Goal: Information Seeking & Learning: Check status

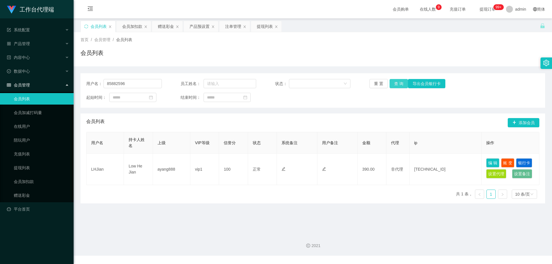
type input "85882596"
click at [394, 83] on button "查 询" at bounding box center [399, 83] width 18 height 9
click at [396, 83] on button "查 询" at bounding box center [399, 83] width 18 height 9
click at [190, 27] on div "产品预设置" at bounding box center [200, 26] width 20 height 11
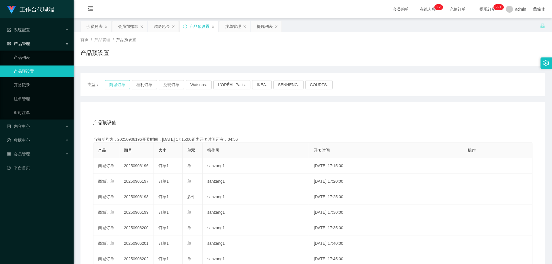
click at [118, 84] on button "商城订单" at bounding box center [117, 84] width 25 height 9
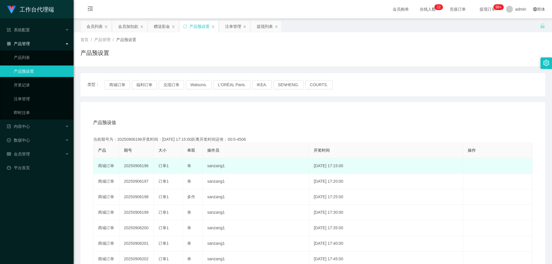
drag, startPoint x: 123, startPoint y: 165, endPoint x: 148, endPoint y: 167, distance: 24.5
click at [148, 167] on td "20250906196" at bounding box center [136, 167] width 35 height 16
copy td "20250906196"
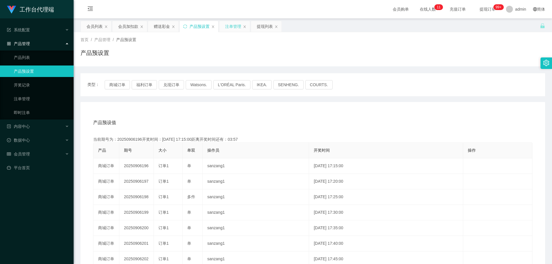
click at [224, 26] on div "注单管理" at bounding box center [235, 26] width 30 height 11
click at [236, 27] on div "注单管理" at bounding box center [233, 26] width 16 height 11
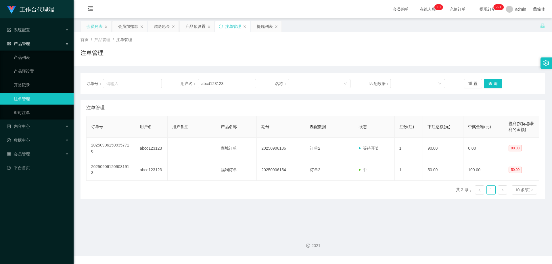
click at [94, 24] on div "会员列表" at bounding box center [95, 26] width 16 height 11
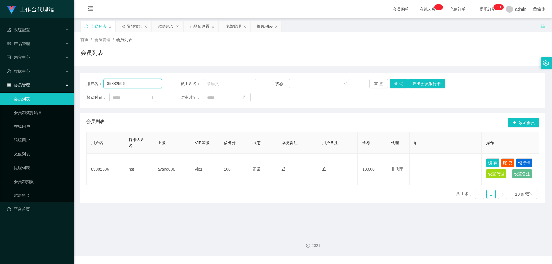
drag, startPoint x: 131, startPoint y: 84, endPoint x: 178, endPoint y: 83, distance: 47.5
click at [88, 81] on div "用户名： 85882596" at bounding box center [124, 83] width 76 height 9
click at [239, 29] on div "注单管理" at bounding box center [233, 26] width 16 height 11
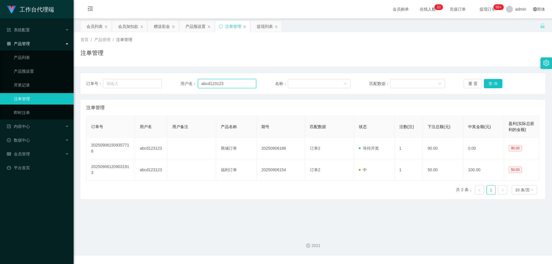
drag, startPoint x: 243, startPoint y: 83, endPoint x: 184, endPoint y: 79, distance: 59.7
click at [184, 79] on div "用户名： abcd123123" at bounding box center [219, 83] width 76 height 9
paste input "85882596"
type input "85882596"
click at [484, 85] on button "查 询" at bounding box center [493, 83] width 18 height 9
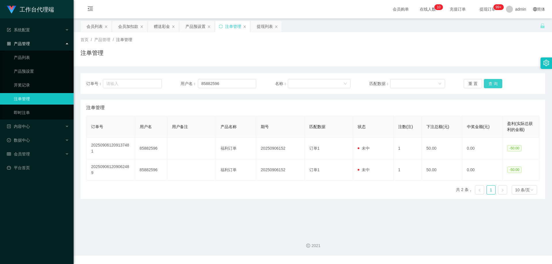
click at [488, 85] on button "查 询" at bounding box center [493, 83] width 18 height 9
click at [488, 85] on div "重 置 查 询" at bounding box center [502, 83] width 76 height 9
click at [488, 85] on button "查 询" at bounding box center [493, 83] width 18 height 9
click at [488, 85] on div "重 置 查 询" at bounding box center [502, 83] width 76 height 9
click at [488, 85] on button "查 询" at bounding box center [493, 83] width 18 height 9
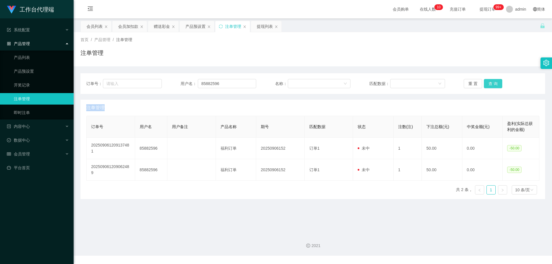
click at [489, 87] on button "查 询" at bounding box center [493, 83] width 18 height 9
click at [491, 84] on button "查 询" at bounding box center [493, 83] width 18 height 9
click at [491, 84] on div "重 置 查 询" at bounding box center [502, 83] width 76 height 9
click at [491, 84] on button "查 询" at bounding box center [493, 83] width 18 height 9
click at [491, 84] on div "重 置 查 询" at bounding box center [502, 83] width 76 height 9
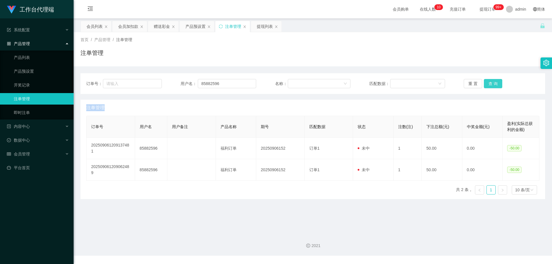
click at [491, 84] on button "查 询" at bounding box center [493, 83] width 18 height 9
click at [491, 84] on div "重 置 查 询" at bounding box center [502, 83] width 76 height 9
click at [491, 84] on button "查 询" at bounding box center [496, 83] width 25 height 9
click at [491, 84] on div "重 置 查 询" at bounding box center [502, 83] width 76 height 9
click at [491, 84] on button "查 询" at bounding box center [493, 83] width 18 height 9
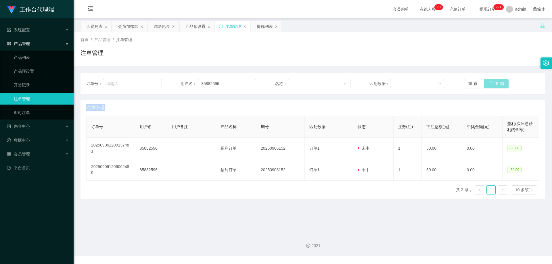
click at [491, 84] on div "重 置 查 询" at bounding box center [502, 83] width 76 height 9
click at [496, 83] on button "查 询" at bounding box center [493, 83] width 18 height 9
click at [496, 83] on div "重 置 查 询" at bounding box center [502, 83] width 76 height 9
click at [496, 83] on button "查 询" at bounding box center [493, 83] width 18 height 9
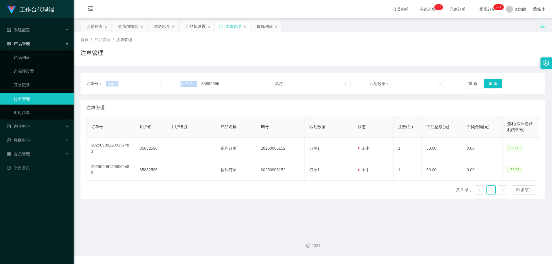
drag, startPoint x: 203, startPoint y: 85, endPoint x: 165, endPoint y: 77, distance: 38.1
click at [159, 79] on div "订单号： 用户名： 85882596 名称： 匹配数据： 重 置 查 询" at bounding box center [313, 83] width 465 height 21
drag, startPoint x: 227, startPoint y: 85, endPoint x: 230, endPoint y: 84, distance: 2.9
click at [227, 85] on input "85882596" at bounding box center [227, 83] width 58 height 9
drag, startPoint x: 232, startPoint y: 82, endPoint x: 197, endPoint y: 83, distance: 35.4
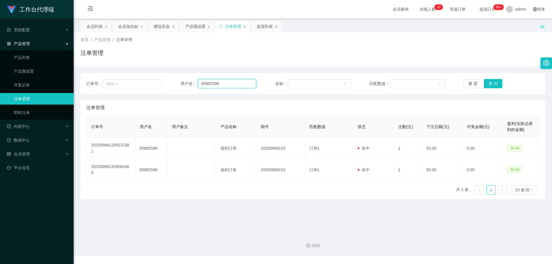
click at [197, 83] on div "用户名： 85882596" at bounding box center [219, 83] width 76 height 9
click at [493, 81] on button "查 询" at bounding box center [493, 83] width 18 height 9
click at [493, 83] on button "查 询" at bounding box center [493, 83] width 18 height 9
click at [493, 83] on div "重 置 查 询" at bounding box center [502, 83] width 76 height 9
click at [493, 83] on button "查 询" at bounding box center [493, 83] width 18 height 9
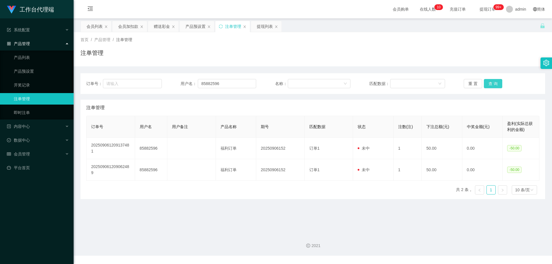
click at [496, 83] on button "查 询" at bounding box center [493, 83] width 18 height 9
click at [96, 28] on div "会员列表" at bounding box center [95, 26] width 16 height 11
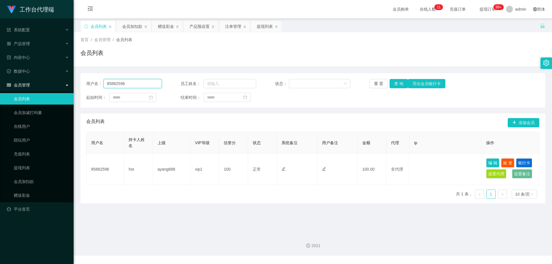
drag, startPoint x: 124, startPoint y: 84, endPoint x: 89, endPoint y: 82, distance: 34.6
click at [87, 83] on div "用户名： 85882596" at bounding box center [124, 83] width 76 height 9
click at [398, 87] on button "查 询" at bounding box center [399, 83] width 18 height 9
click at [398, 84] on button "查 询" at bounding box center [399, 83] width 18 height 9
click at [398, 84] on div "重 置 查 询 导出会员银行卡" at bounding box center [408, 83] width 76 height 9
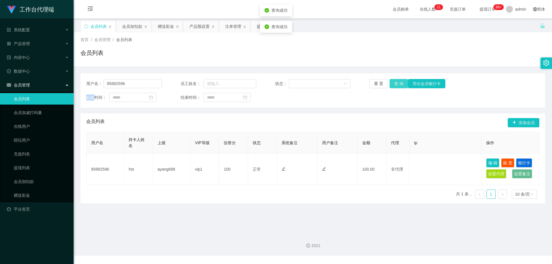
click at [398, 84] on button "查 询" at bounding box center [399, 83] width 18 height 9
click at [398, 84] on div "重 置 查 询 导出会员银行卡" at bounding box center [408, 83] width 76 height 9
click at [195, 26] on div "产品预设置" at bounding box center [200, 26] width 20 height 11
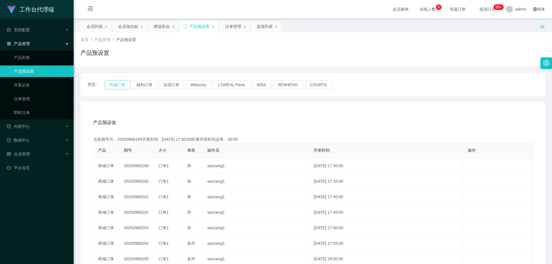
click at [117, 82] on button "商城订单" at bounding box center [117, 84] width 25 height 9
click at [116, 85] on button "商城订单" at bounding box center [117, 84] width 25 height 9
click at [116, 83] on button "商城订单" at bounding box center [117, 84] width 25 height 9
click at [121, 87] on button "商城订单" at bounding box center [117, 84] width 25 height 9
click at [121, 86] on button "商城订单" at bounding box center [117, 84] width 25 height 9
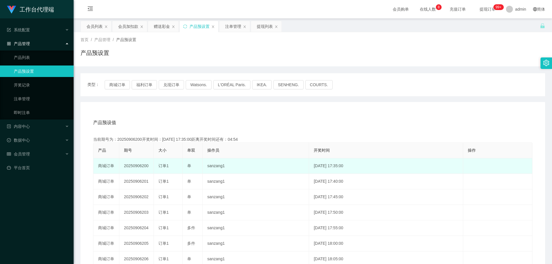
drag, startPoint x: 147, startPoint y: 167, endPoint x: 127, endPoint y: 163, distance: 20.1
click at [122, 165] on td "20250906200" at bounding box center [136, 167] width 35 height 16
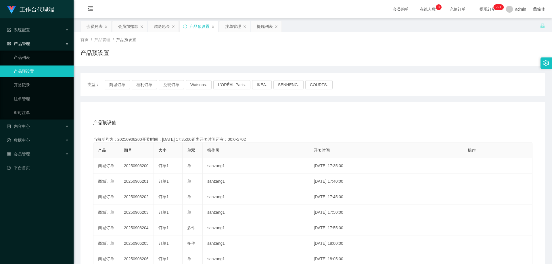
copy td "20250906200"
drag, startPoint x: 232, startPoint y: 24, endPoint x: 249, endPoint y: 28, distance: 17.0
click at [232, 24] on div "注单管理" at bounding box center [233, 26] width 16 height 11
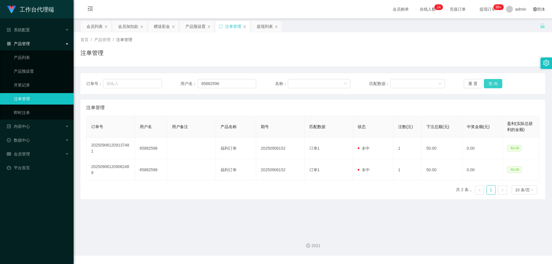
click at [490, 83] on button "查 询" at bounding box center [493, 83] width 18 height 9
click at [490, 83] on div "重 置 查 询" at bounding box center [502, 83] width 76 height 9
click at [490, 83] on button "查 询" at bounding box center [493, 83] width 18 height 9
click at [490, 83] on div "重 置 查 询" at bounding box center [502, 83] width 76 height 9
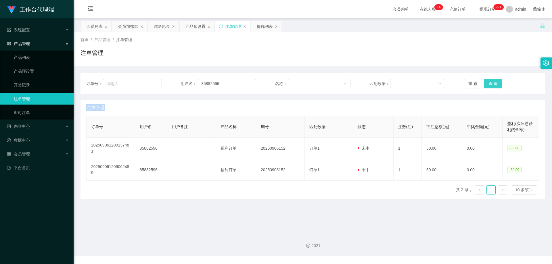
click at [490, 83] on button "查 询" at bounding box center [493, 83] width 18 height 9
click at [90, 106] on span "注单管理" at bounding box center [95, 107] width 18 height 7
click at [493, 83] on button "查 询" at bounding box center [493, 83] width 18 height 9
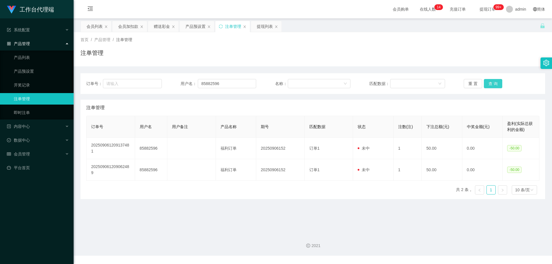
click at [493, 83] on button "查 询" at bounding box center [493, 83] width 18 height 9
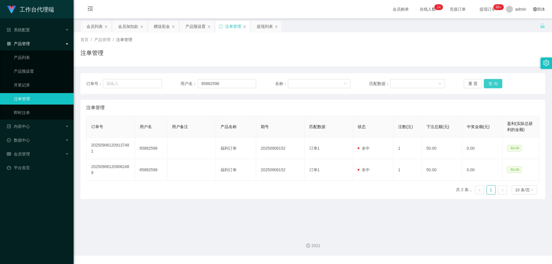
click at [493, 83] on button "查 询" at bounding box center [493, 83] width 18 height 9
click at [493, 83] on button "查 询" at bounding box center [496, 83] width 25 height 9
click at [494, 83] on button "查 询" at bounding box center [496, 83] width 25 height 9
click at [494, 83] on button "查 询" at bounding box center [493, 83] width 18 height 9
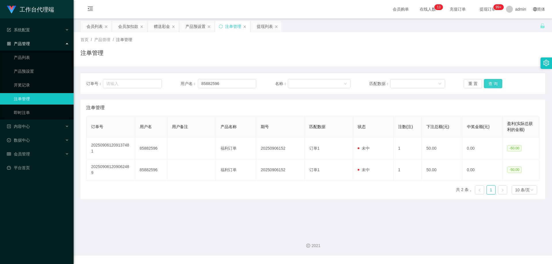
click at [494, 83] on button "查 询" at bounding box center [493, 83] width 18 height 9
click at [494, 83] on button "查 询" at bounding box center [496, 83] width 25 height 9
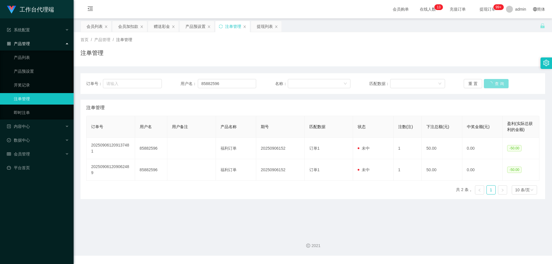
click at [494, 83] on button "查 询" at bounding box center [496, 83] width 25 height 9
click at [494, 83] on button "查 询" at bounding box center [493, 83] width 18 height 9
click at [495, 85] on button "查 询" at bounding box center [493, 83] width 18 height 9
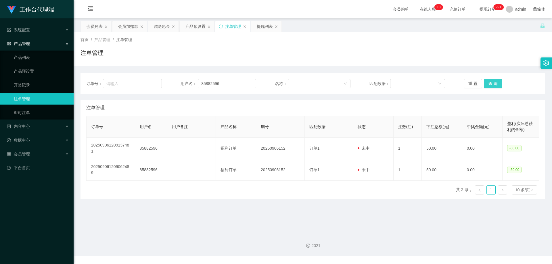
click at [495, 85] on button "查 询" at bounding box center [493, 83] width 18 height 9
click at [495, 85] on button "查 询" at bounding box center [496, 83] width 25 height 9
click at [495, 85] on button "查 询" at bounding box center [493, 83] width 18 height 9
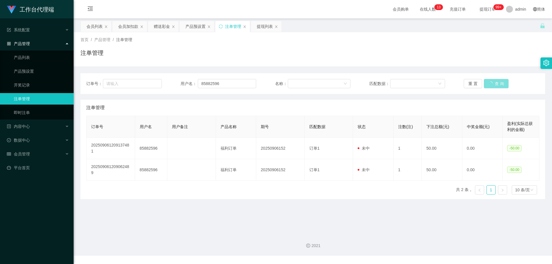
click at [495, 85] on button "查 询" at bounding box center [496, 83] width 25 height 9
click at [495, 85] on button "查 询" at bounding box center [493, 83] width 18 height 9
click at [495, 85] on button "查 询" at bounding box center [496, 83] width 25 height 9
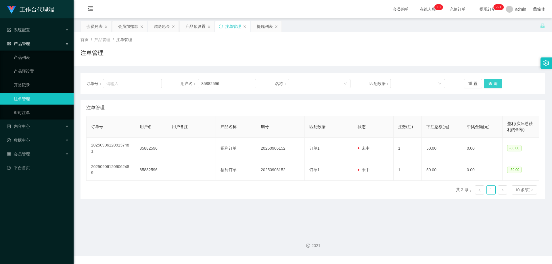
click at [486, 85] on button "查 询" at bounding box center [493, 83] width 18 height 9
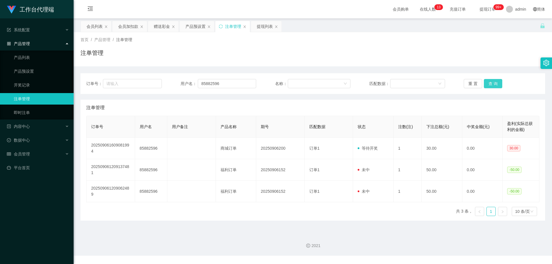
click at [486, 85] on button "查 询" at bounding box center [493, 83] width 18 height 9
drag, startPoint x: 214, startPoint y: 81, endPoint x: 149, endPoint y: 81, distance: 65.0
click at [149, 81] on div "订单号： 用户名： 85882596 名称： 匹配数据： 重 置 查 询" at bounding box center [312, 83] width 453 height 9
